Goal: Information Seeking & Learning: Learn about a topic

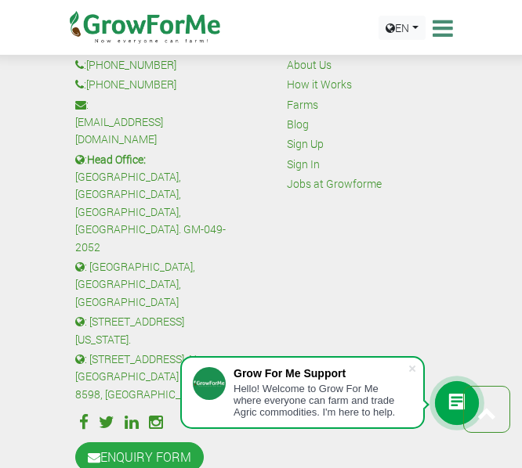
scroll to position [5618, 0]
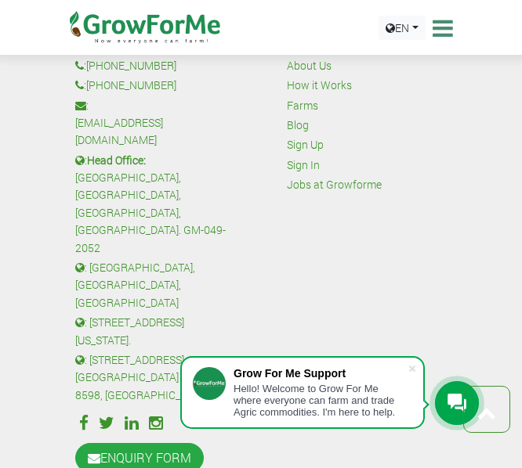
click at [326, 74] on link "About Us" at bounding box center [309, 65] width 45 height 17
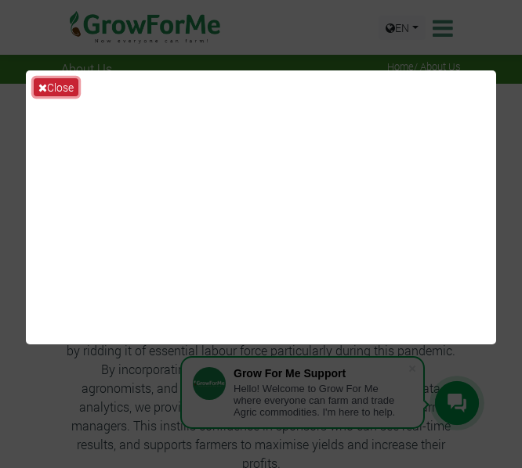
click at [51, 83] on button "Close" at bounding box center [56, 87] width 45 height 18
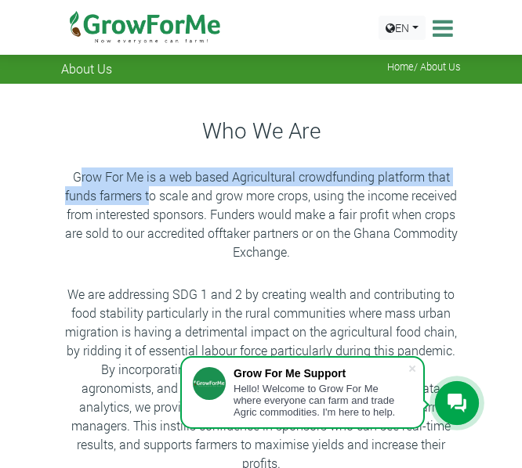
drag, startPoint x: 79, startPoint y: 179, endPoint x: 151, endPoint y: 200, distance: 74.9
click at [151, 200] on p "Grow For Me is a web based Agricultural crowdfunding platform that funds farmer…" at bounding box center [260, 215] width 395 height 94
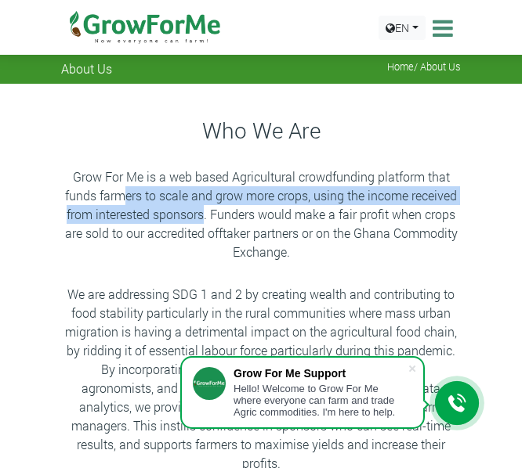
drag, startPoint x: 206, startPoint y: 215, endPoint x: 121, endPoint y: 196, distance: 86.8
click at [121, 196] on p "Grow For Me is a web based Agricultural crowdfunding platform that funds farmer…" at bounding box center [260, 215] width 395 height 94
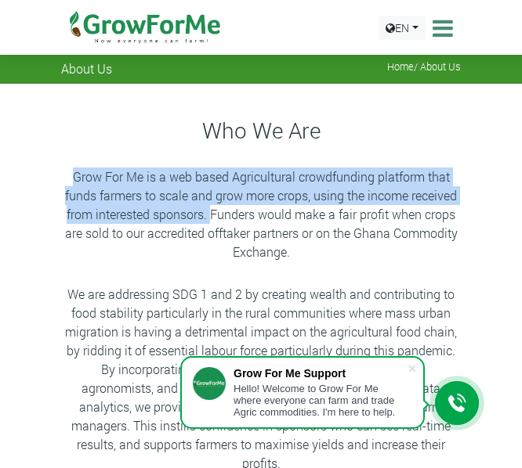
drag, startPoint x: 73, startPoint y: 175, endPoint x: 211, endPoint y: 213, distance: 143.1
click at [211, 213] on p "Grow For Me is a web based Agricultural crowdfunding platform that funds farmer…" at bounding box center [260, 215] width 395 height 94
copy p "Grow For Me is a web based Agricultural crowdfunding platform that funds farmer…"
